Goal: Information Seeking & Learning: Find specific fact

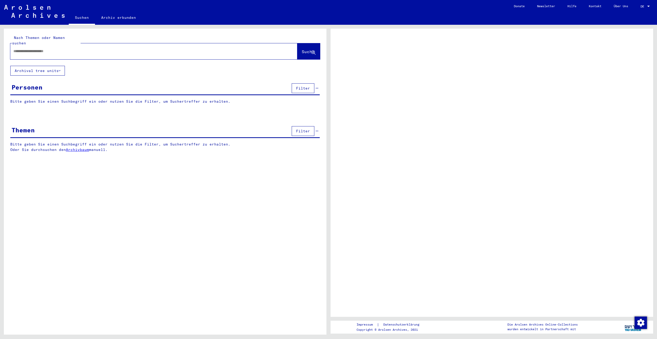
click at [149, 68] on div "Nach Themen oder Namen suchen Suche Archival tree units Personen Filter Bitte g…" at bounding box center [165, 94] width 323 height 131
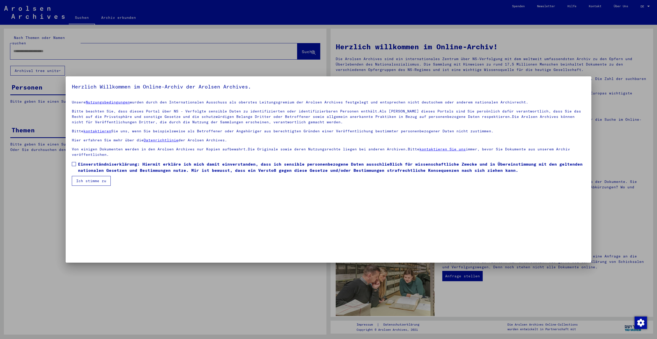
click at [75, 162] on span at bounding box center [74, 164] width 4 height 4
click at [85, 179] on button "Ich stimme zu" at bounding box center [91, 181] width 39 height 10
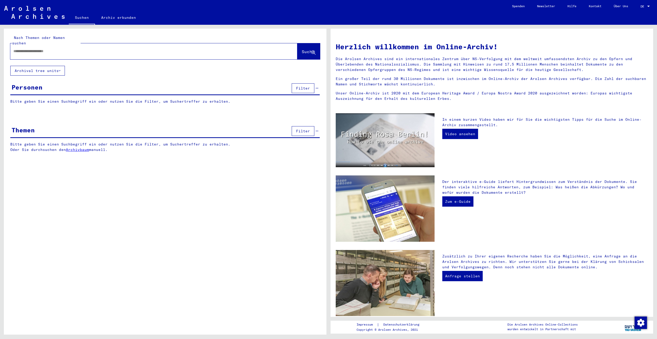
click at [48, 48] on input "text" at bounding box center [147, 50] width 269 height 5
type input "**********"
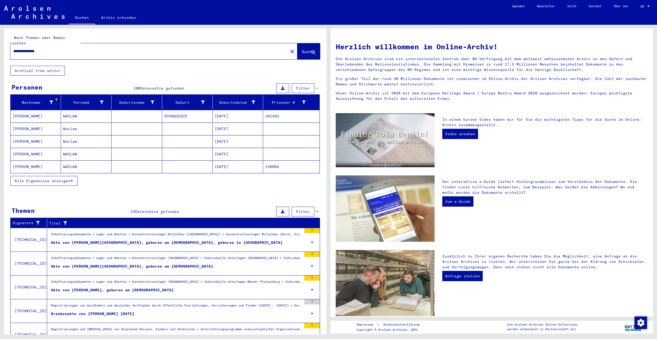
click at [62, 178] on span "Alle Ergebnisse anzeigen" at bounding box center [43, 180] width 56 height 5
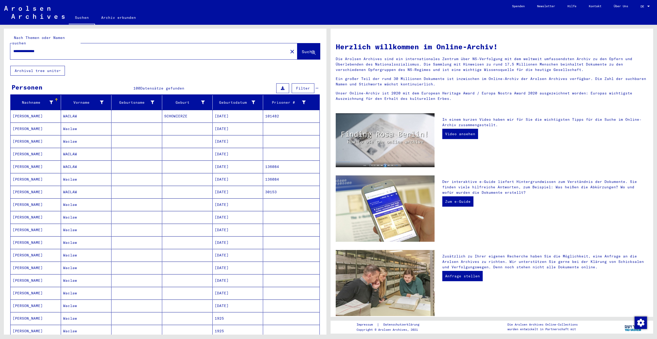
click at [234, 61] on div "**********" at bounding box center [165, 259] width 323 height 461
click at [72, 161] on mat-cell "WACLAW" at bounding box center [86, 166] width 50 height 12
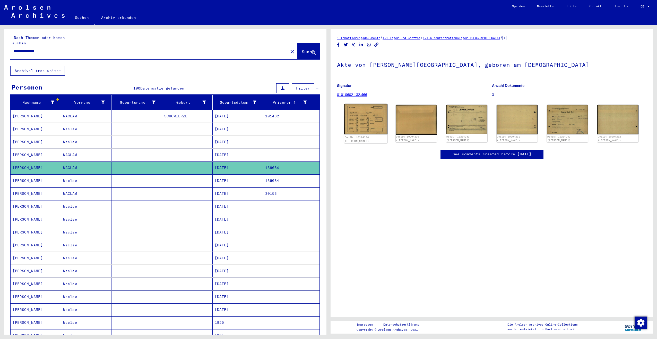
click at [373, 114] on img at bounding box center [365, 119] width 43 height 31
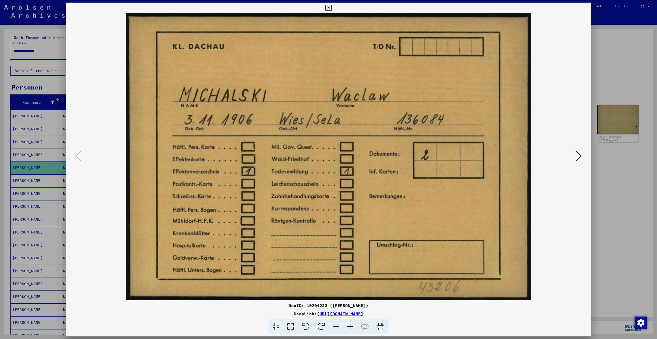
drag, startPoint x: 328, startPoint y: 8, endPoint x: 332, endPoint y: 15, distance: 7.6
click at [329, 8] on icon at bounding box center [329, 8] width 6 height 6
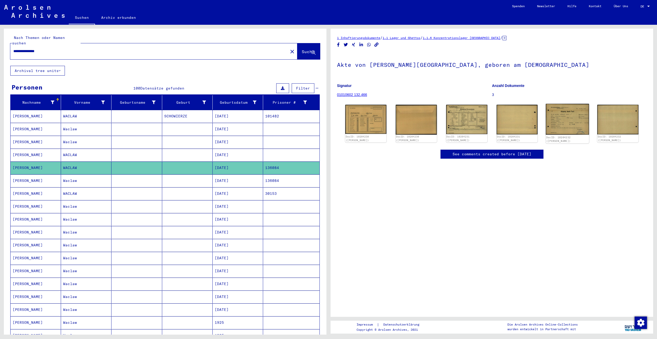
click at [563, 115] on img at bounding box center [567, 119] width 43 height 31
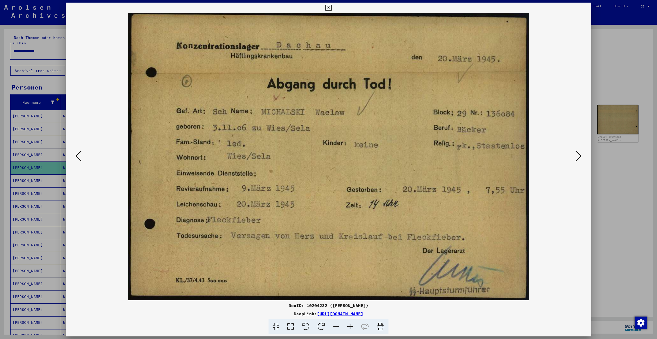
click at [328, 7] on icon at bounding box center [329, 8] width 6 height 6
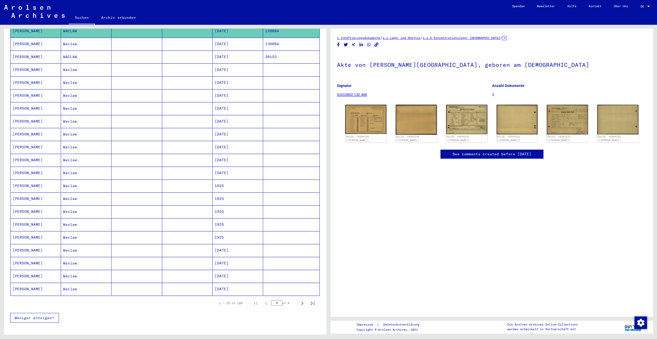
scroll to position [155, 0]
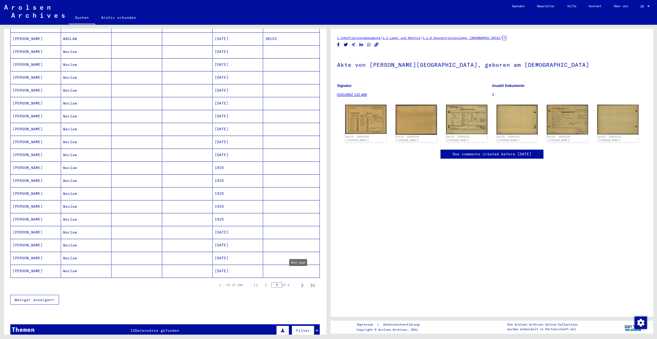
click at [299, 281] on icon "Next page" at bounding box center [302, 284] width 7 height 7
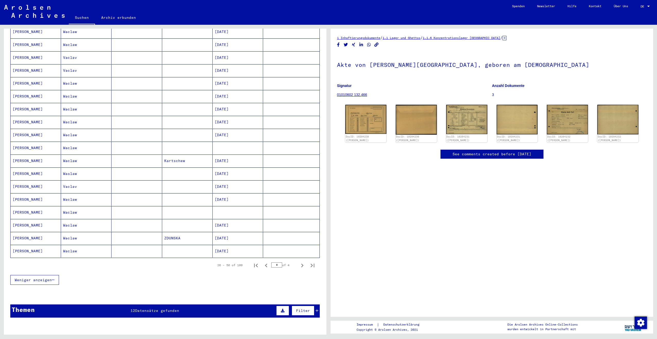
scroll to position [180, 0]
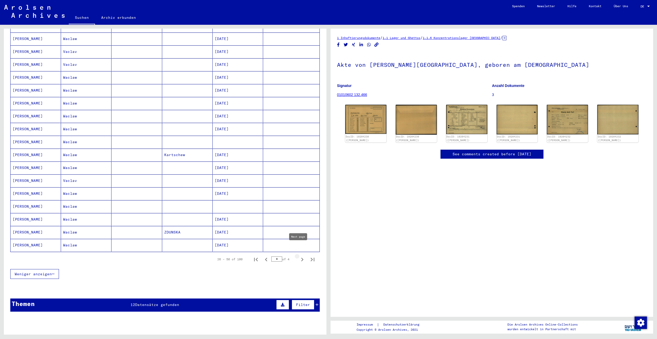
click at [301, 257] on icon "Next page" at bounding box center [302, 259] width 2 height 4
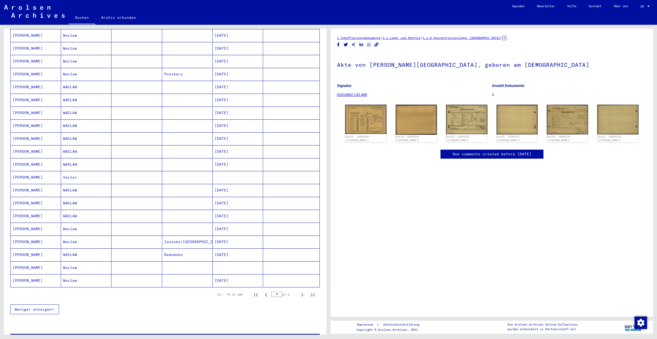
scroll to position [155, 0]
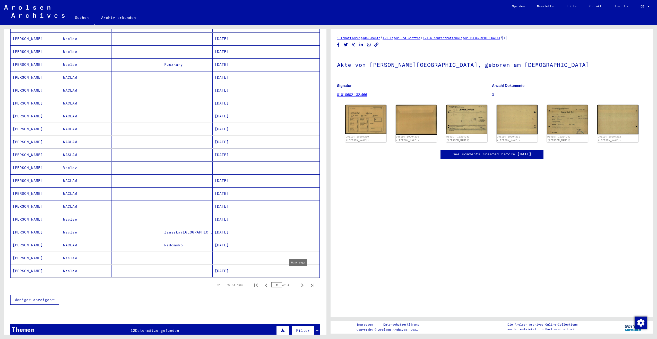
click at [299, 281] on icon "Next page" at bounding box center [302, 284] width 7 height 7
type input "*"
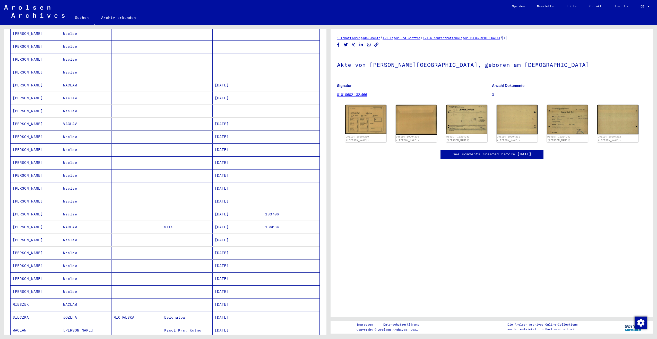
scroll to position [26, 0]
